Goal: Communication & Community: Answer question/provide support

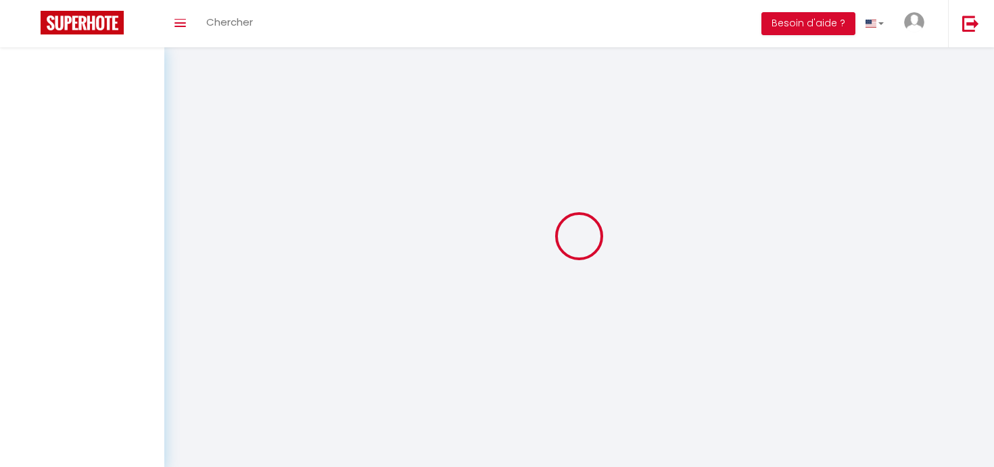
select select
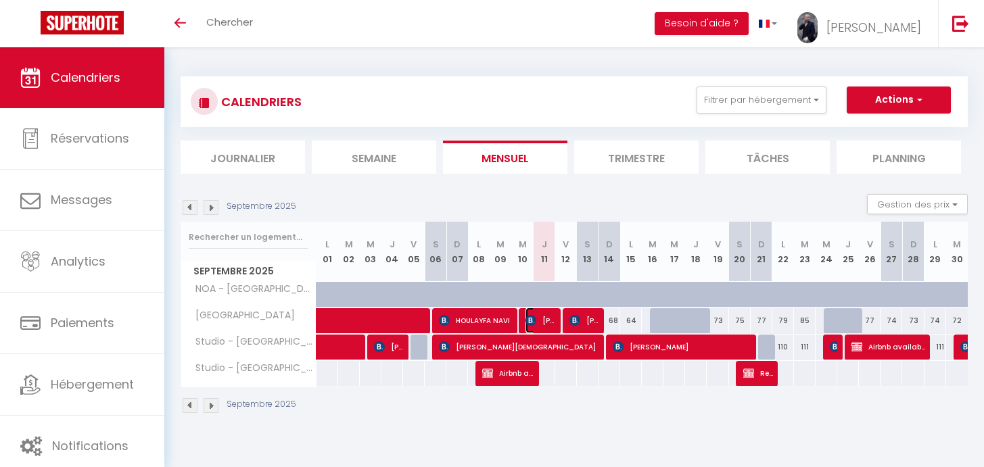
click at [541, 322] on span "[PERSON_NAME]" at bounding box center [540, 321] width 30 height 26
select select "OK"
select select "KO"
select select "0"
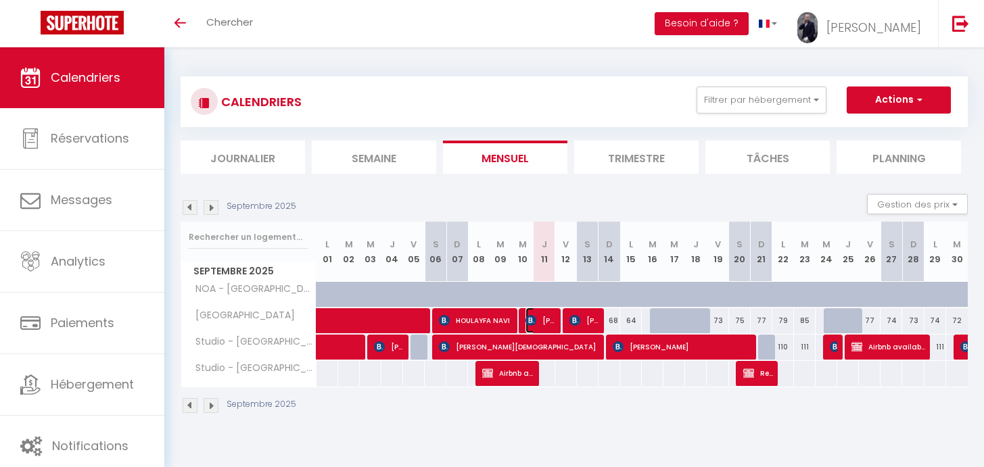
select select "1"
select select
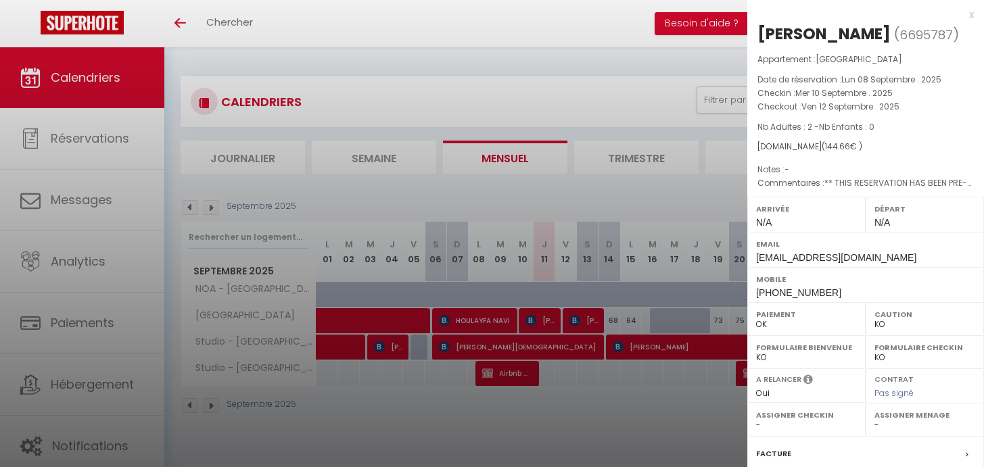
click at [579, 318] on div at bounding box center [492, 233] width 984 height 467
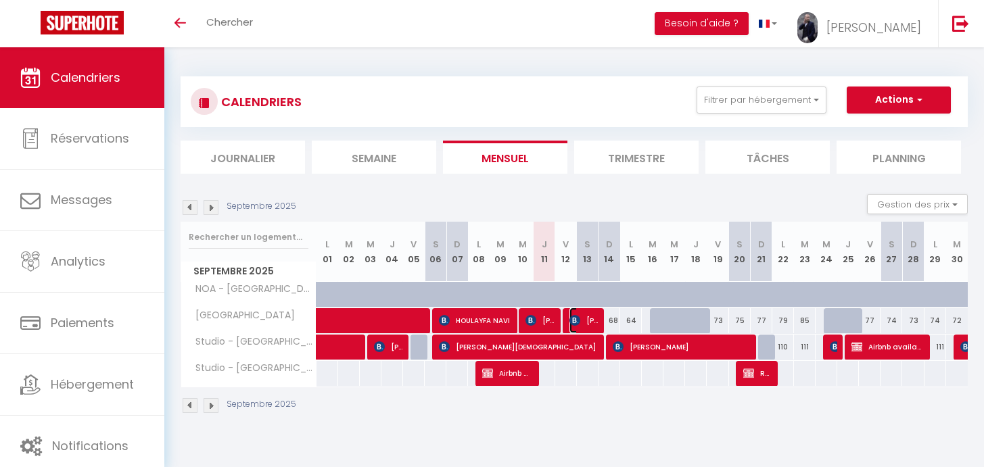
click at [579, 318] on span "[PERSON_NAME]" at bounding box center [583, 321] width 29 height 26
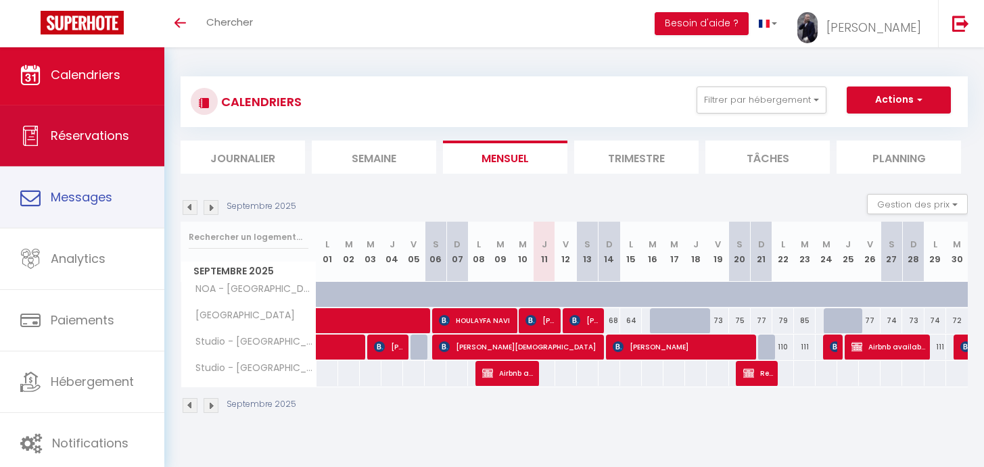
click at [113, 149] on link "Réservations" at bounding box center [82, 135] width 164 height 61
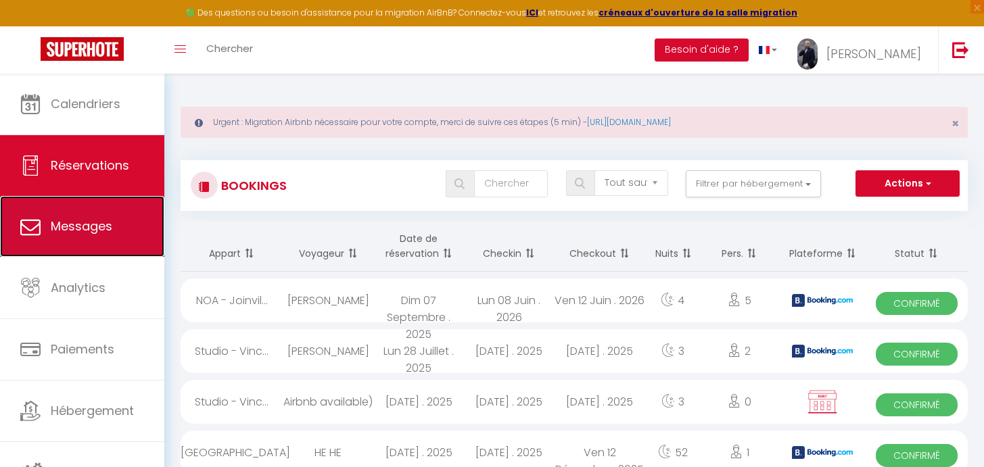
click at [123, 220] on link "Messages" at bounding box center [82, 226] width 164 height 61
select select "message"
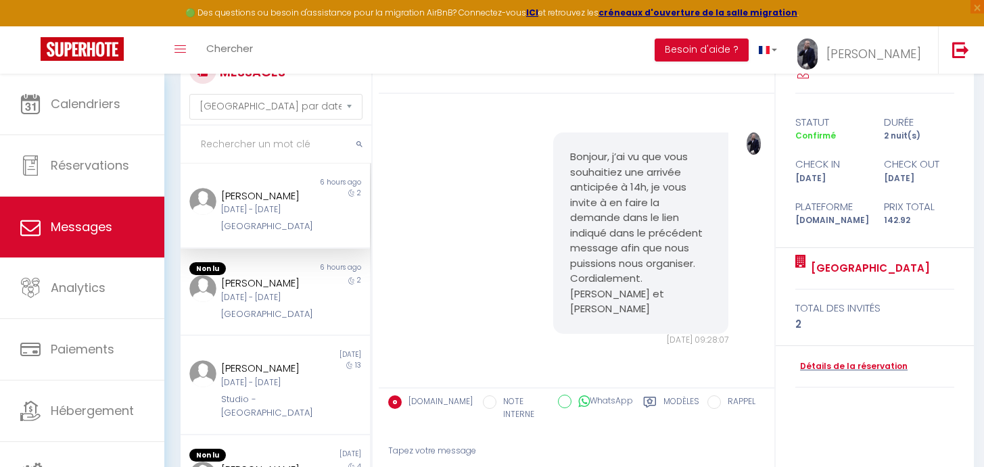
scroll to position [1790, 0]
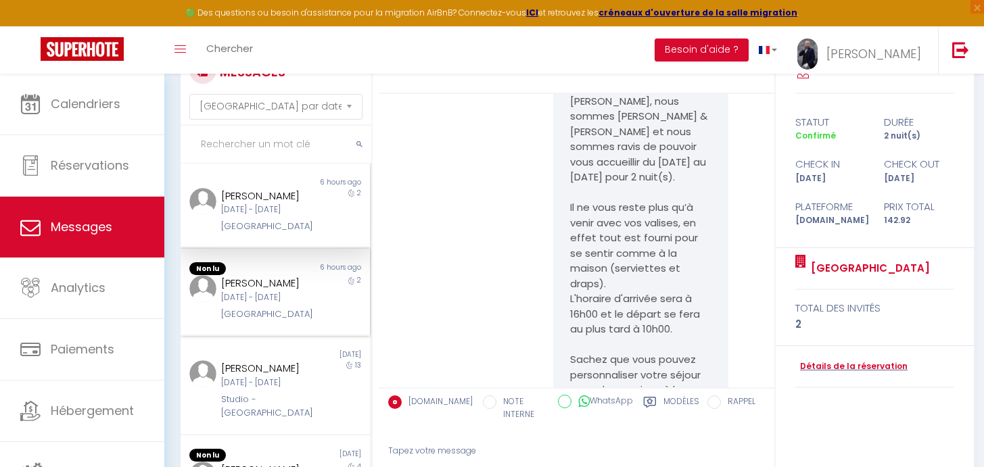
click at [272, 337] on div "Non lu 6 hours ago [PERSON_NAME] [DATE] - [DATE] [GEOGRAPHIC_DATA] 2" at bounding box center [274, 293] width 189 height 88
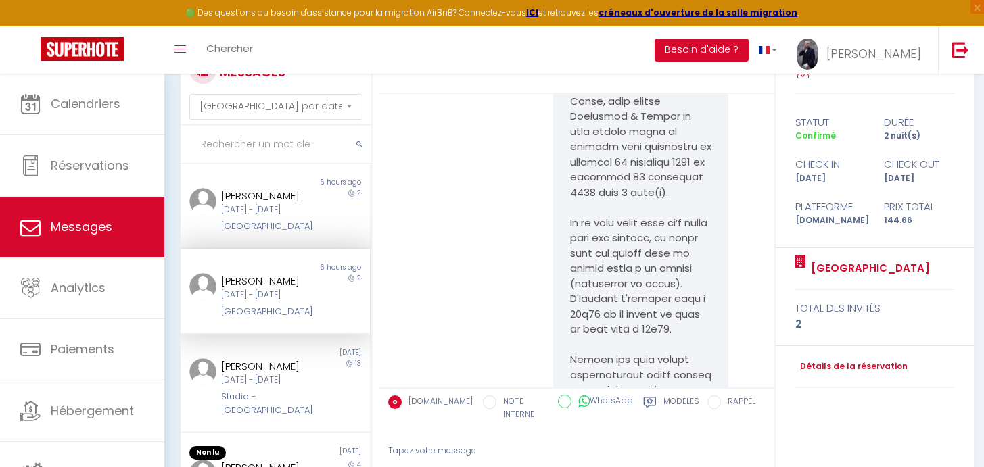
scroll to position [3643, 0]
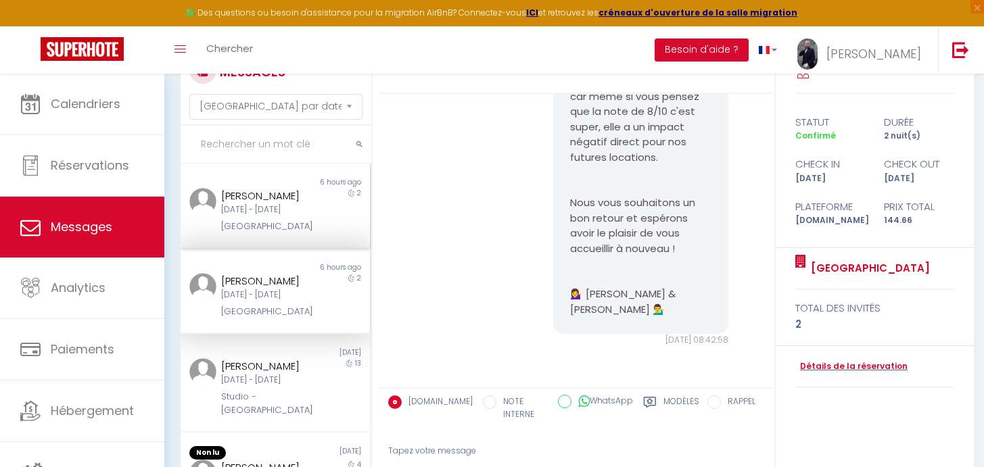
click at [299, 204] on div "[PERSON_NAME]" at bounding box center [267, 196] width 93 height 16
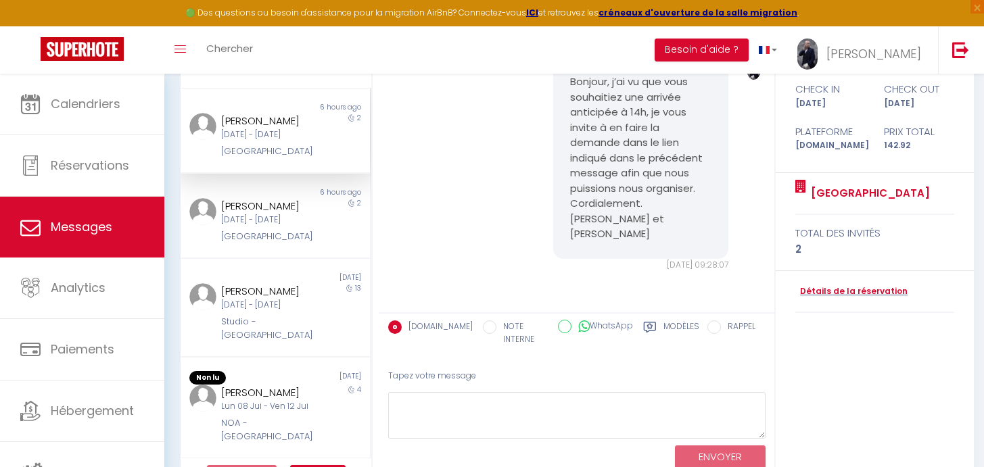
scroll to position [186, 0]
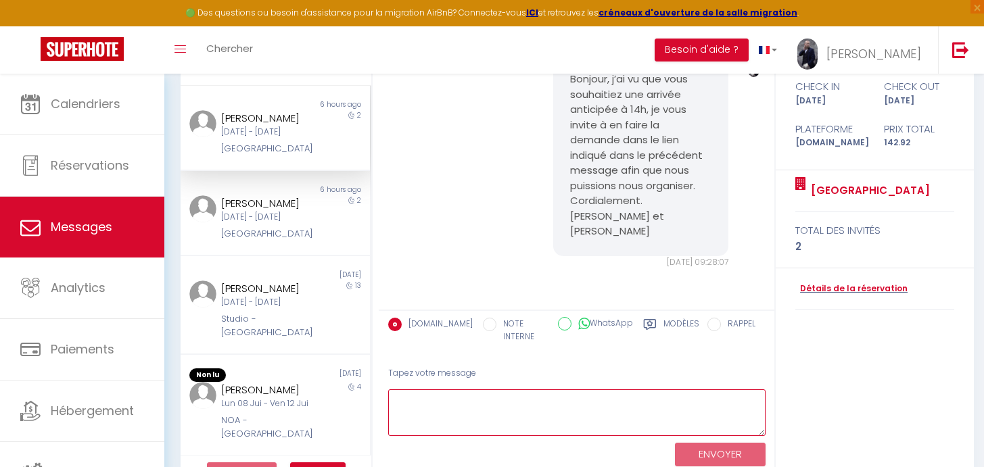
click at [472, 404] on textarea at bounding box center [576, 412] width 377 height 47
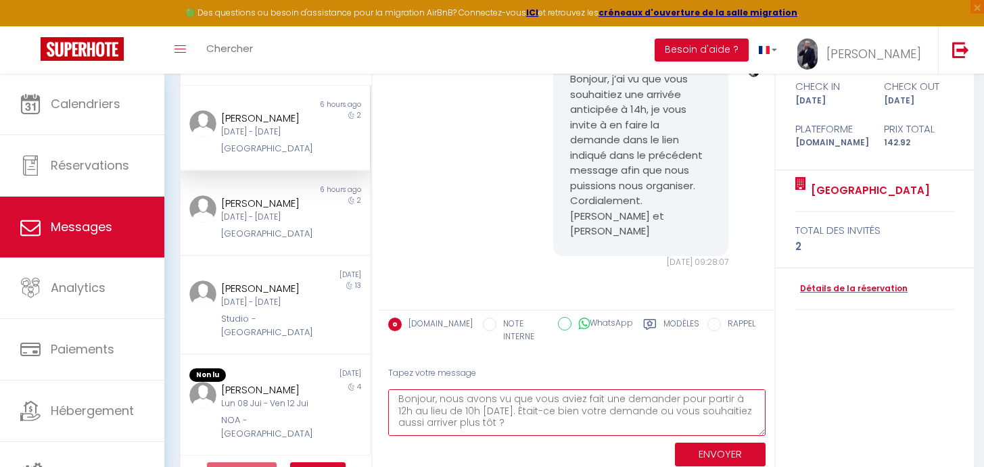
scroll to position [0, 0]
click at [669, 393] on textarea "Bonjour, nous avons vu que vous aviez fait une demander pour partir à 12h au li…" at bounding box center [576, 412] width 377 height 47
click at [466, 401] on textarea "Bonjour, nous avons vu que vous aviez fait une demande pour partir à 12h au lie…" at bounding box center [576, 412] width 377 height 47
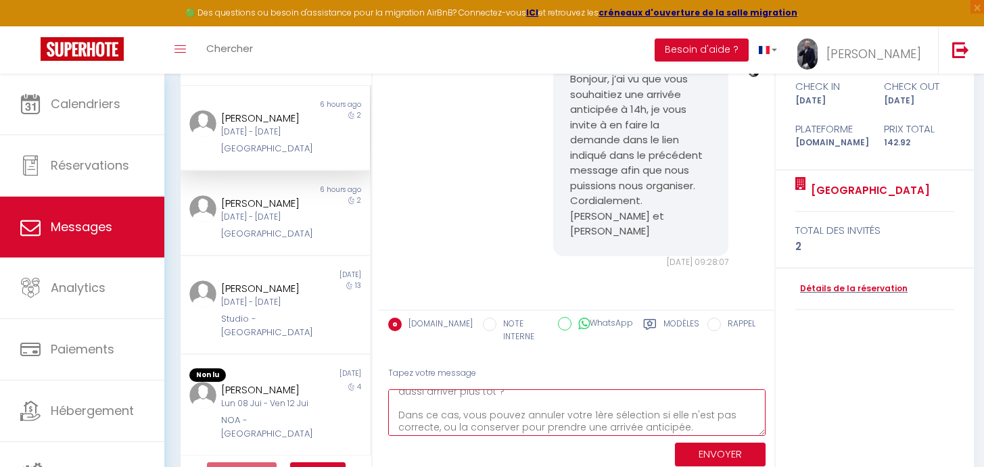
scroll to position [35, 0]
type textarea "Bonjour, nous avons vu que vous aviez fait une demande pour partir à 12h au lie…"
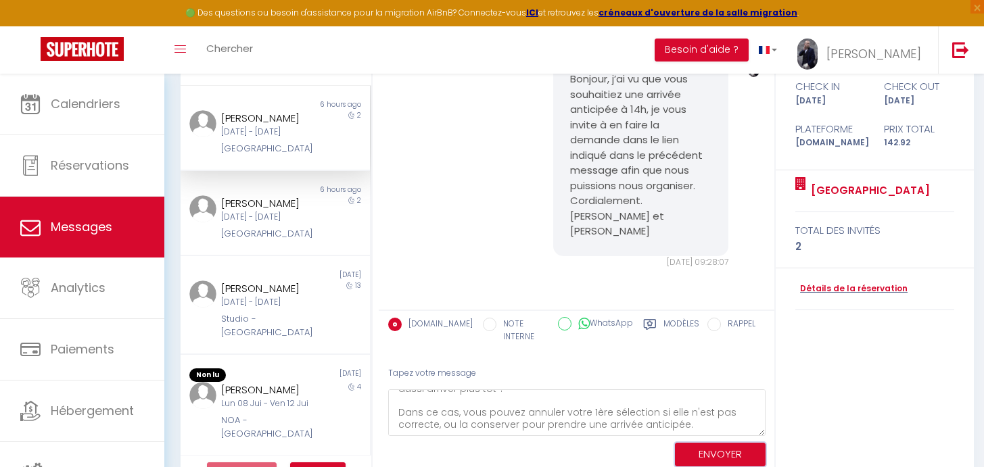
click at [704, 443] on button "ENVOYER" at bounding box center [720, 455] width 91 height 24
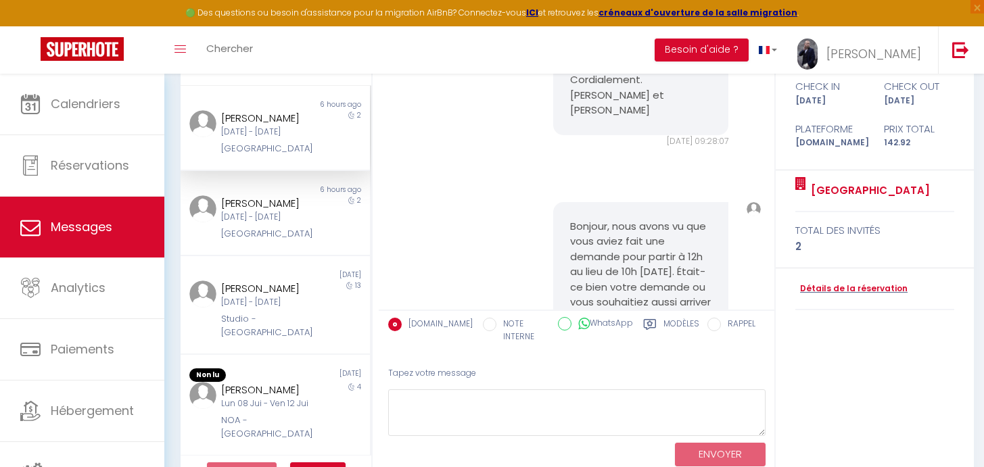
scroll to position [2119, 0]
